Goal: Transaction & Acquisition: Purchase product/service

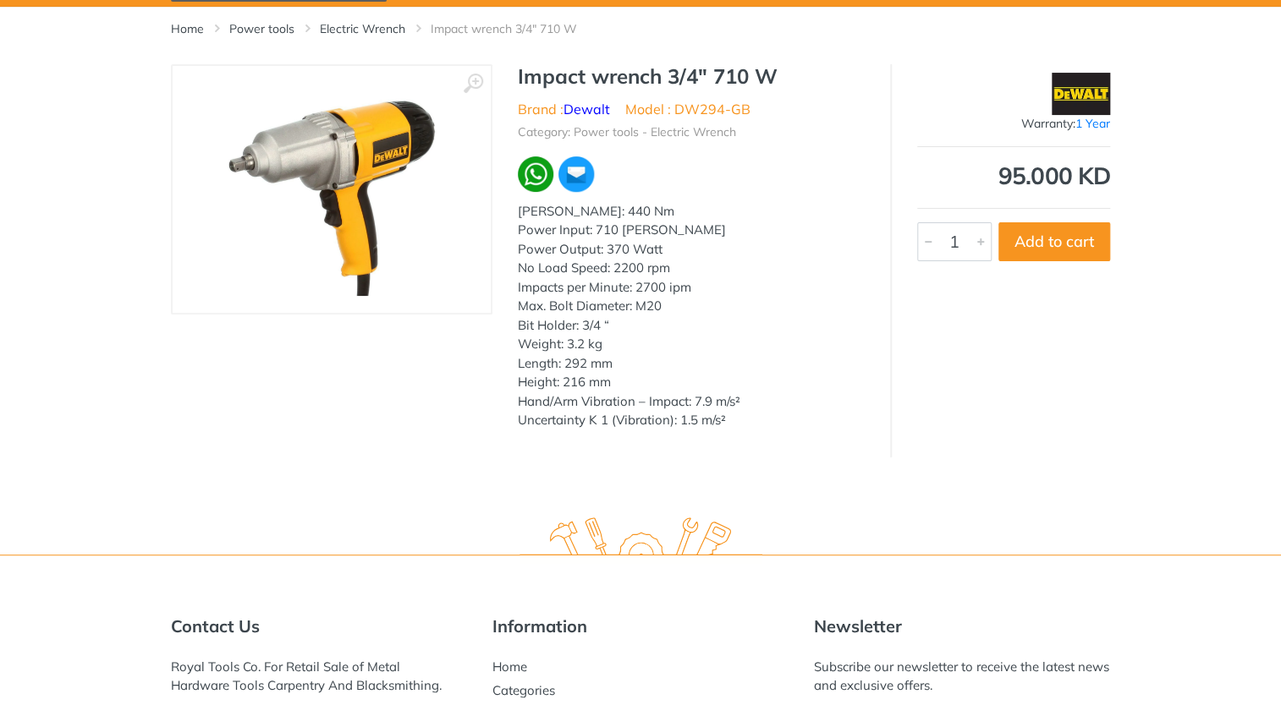
scroll to position [169, 0]
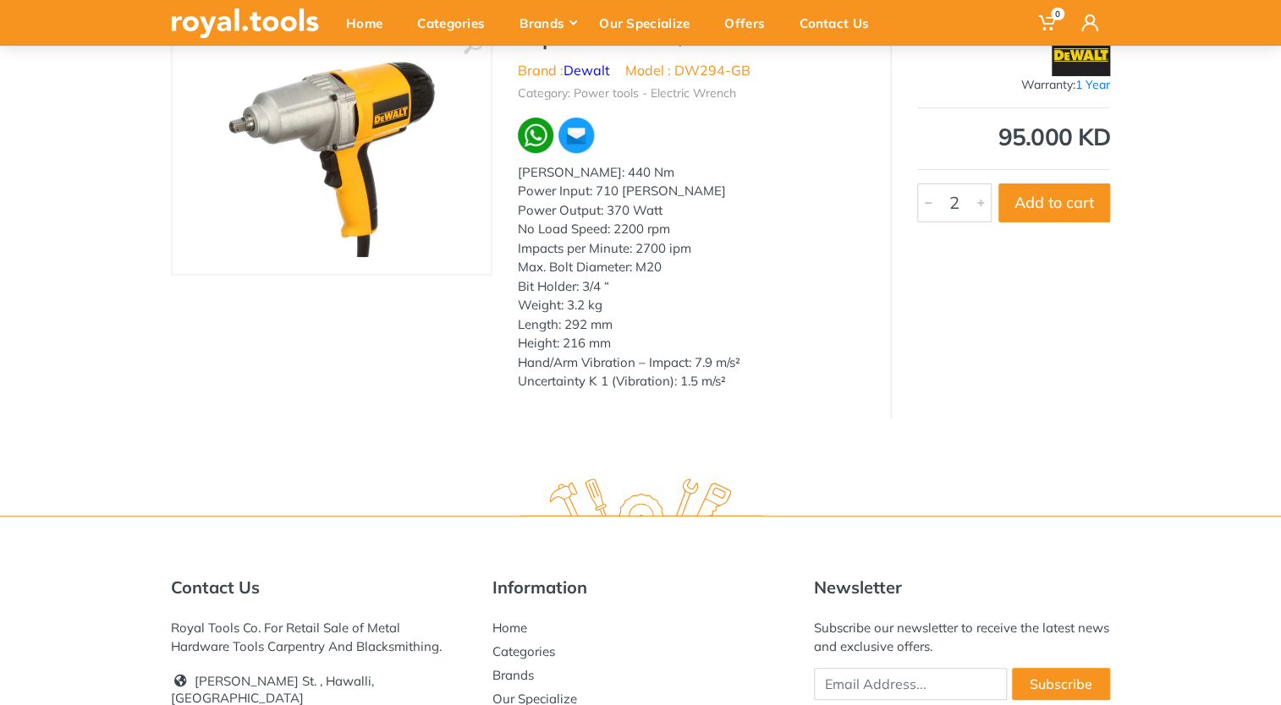
click at [978, 201] on div at bounding box center [980, 202] width 20 height 37
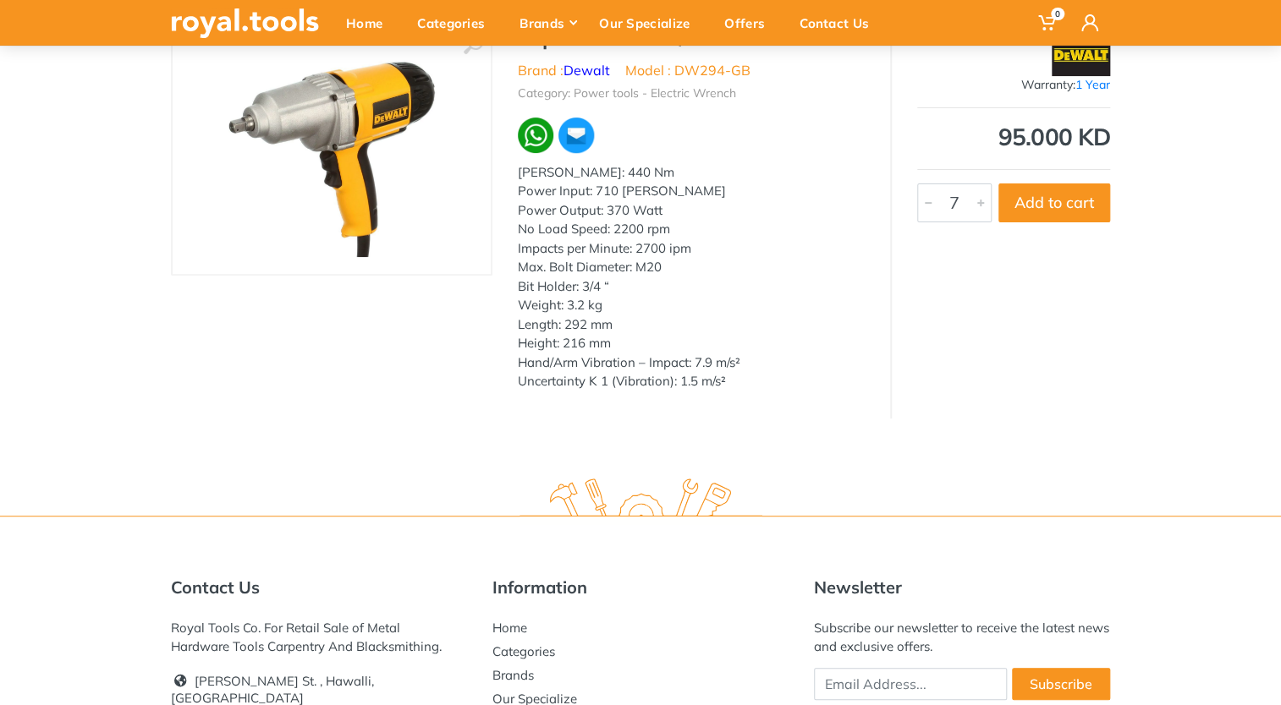
click at [978, 201] on div at bounding box center [980, 202] width 20 height 37
type input "26"
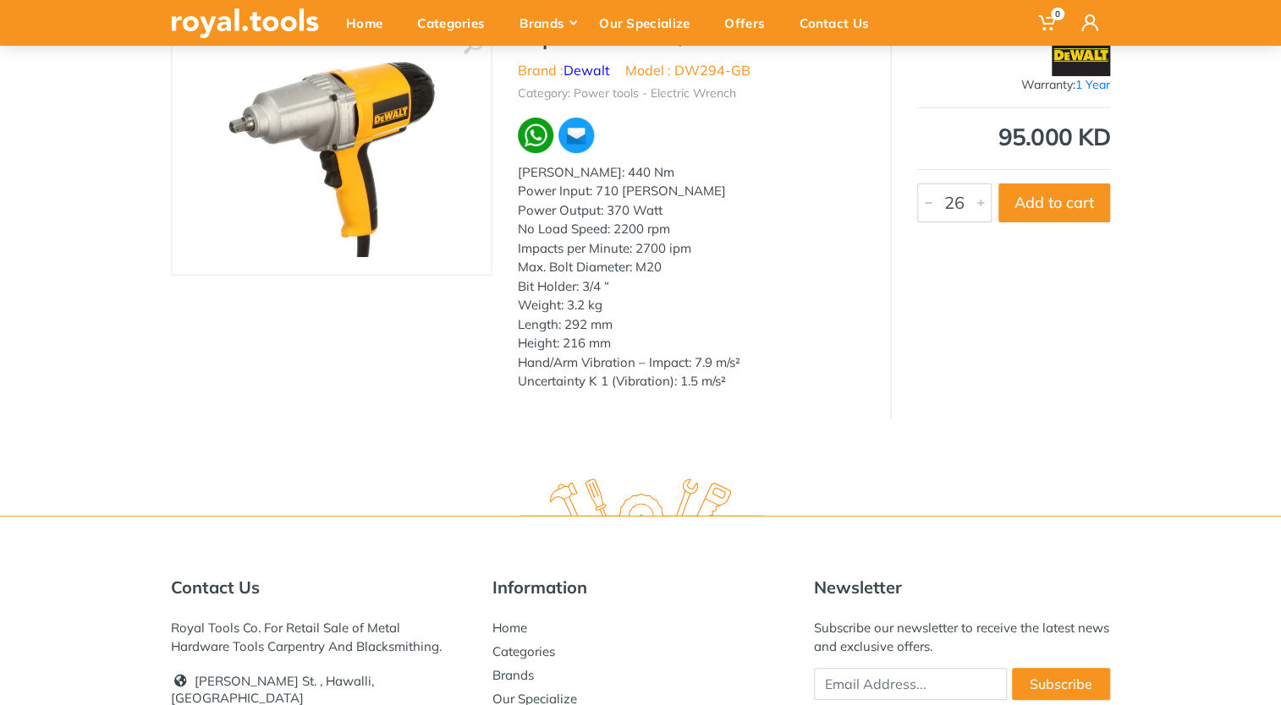
click at [931, 205] on div at bounding box center [928, 202] width 20 height 37
